Goal: Register for event/course

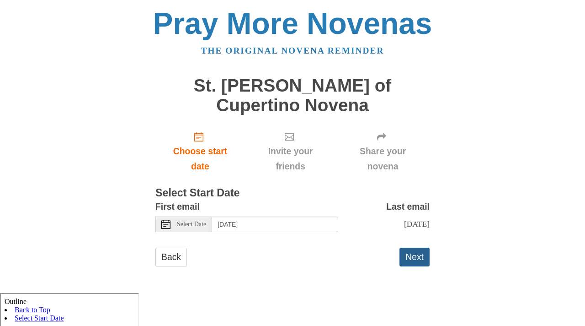
click at [407, 247] on button "Next" at bounding box center [415, 256] width 30 height 19
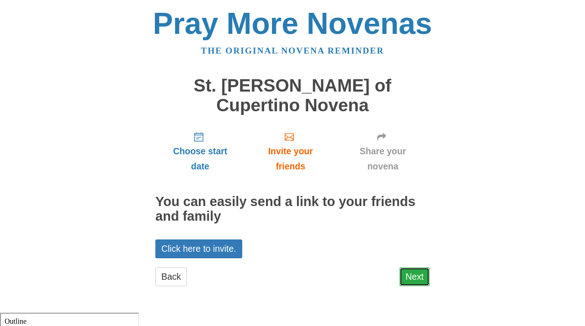
click at [413, 267] on link "Next" at bounding box center [415, 276] width 30 height 19
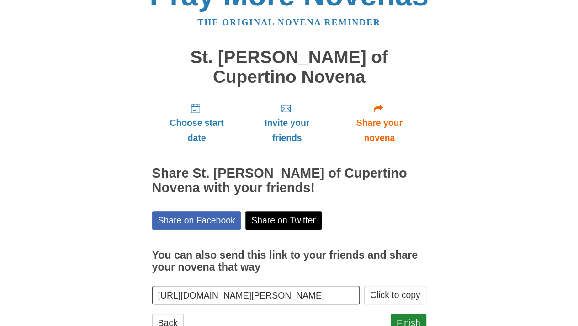
scroll to position [41, 0]
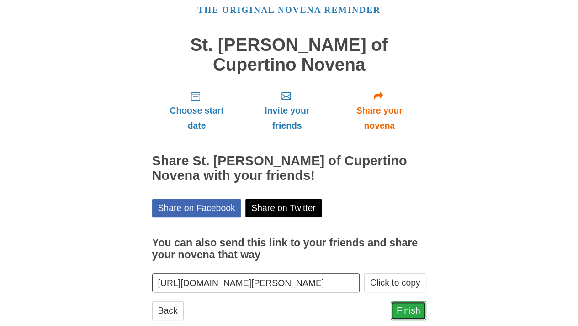
click at [414, 301] on link "Finish" at bounding box center [409, 310] width 36 height 19
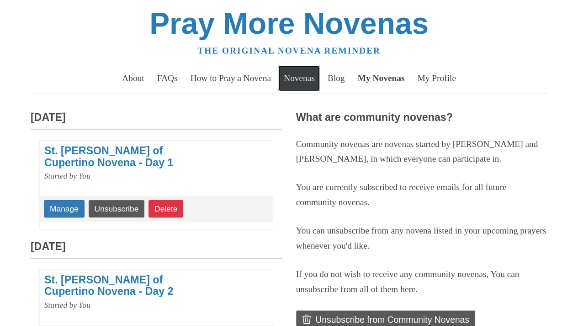
click at [300, 81] on link "Novenas" at bounding box center [299, 78] width 42 height 26
